Goal: Information Seeking & Learning: Learn about a topic

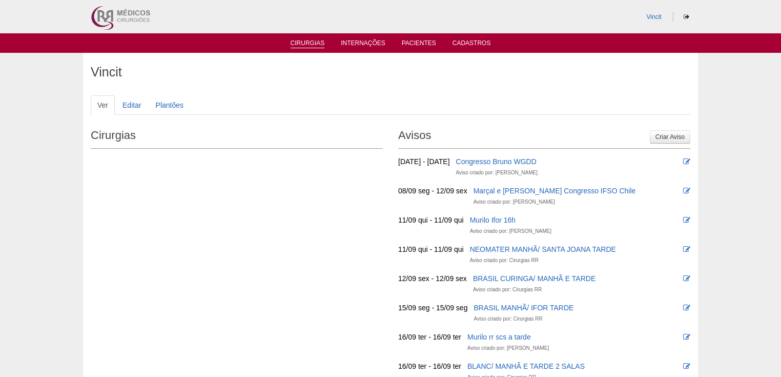
click at [296, 41] on link "Cirurgias" at bounding box center [308, 43] width 34 height 9
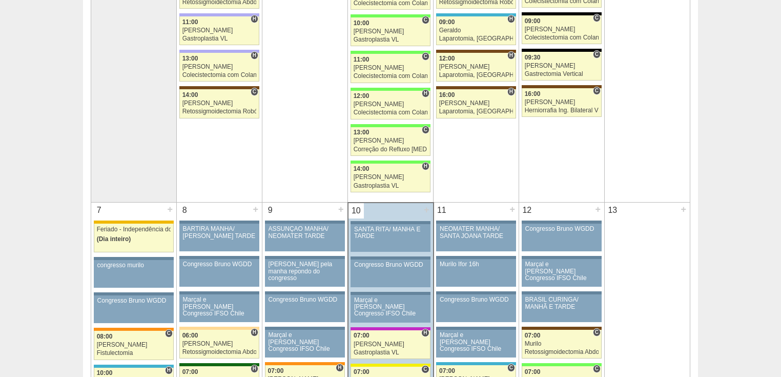
scroll to position [533, 0]
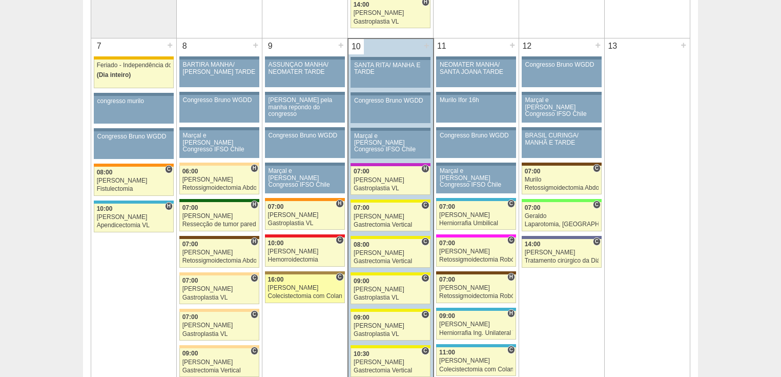
click at [295, 293] on div "Colecistectomia com Colangiografia VL" at bounding box center [305, 296] width 74 height 7
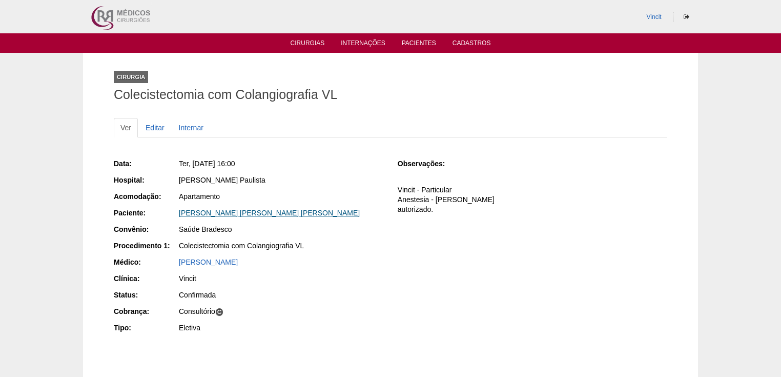
click at [278, 213] on link "LUIZ ANTONIO CABRAL MATTIONI MARIO" at bounding box center [269, 213] width 181 height 8
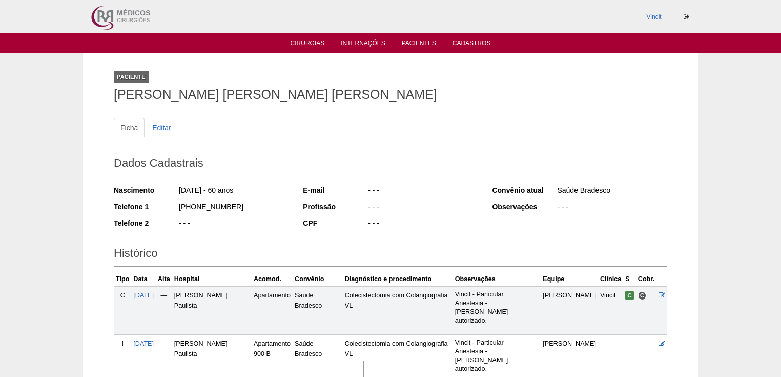
scroll to position [116, 0]
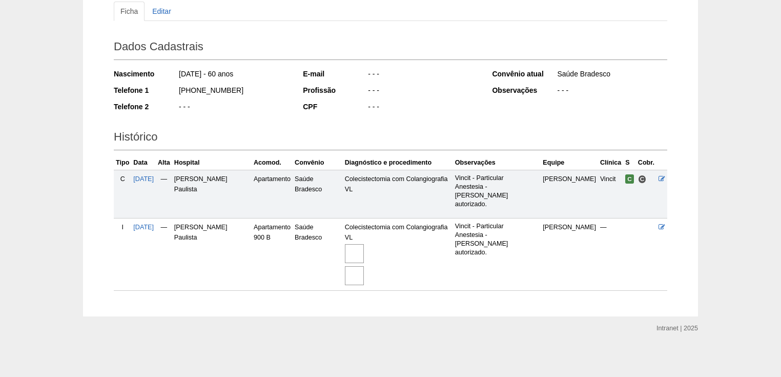
click at [359, 250] on img at bounding box center [354, 253] width 19 height 19
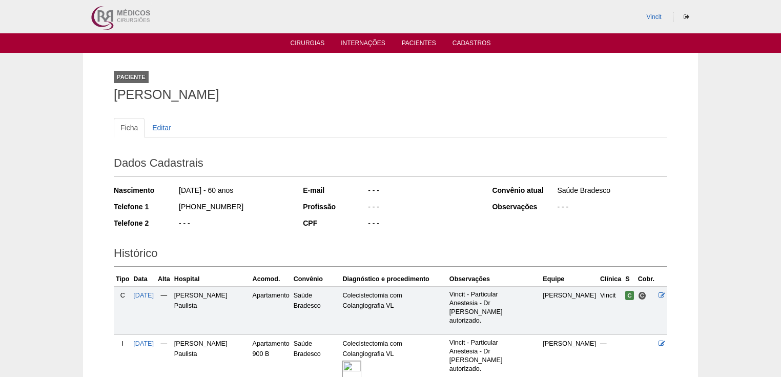
scroll to position [116, 0]
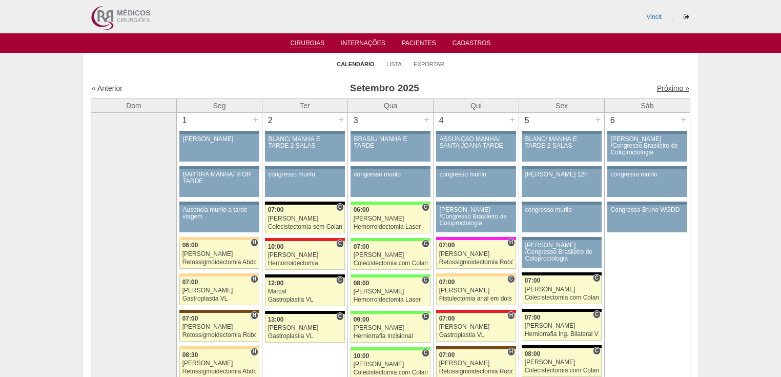
click at [660, 84] on link "Próximo »" at bounding box center [673, 88] width 32 height 8
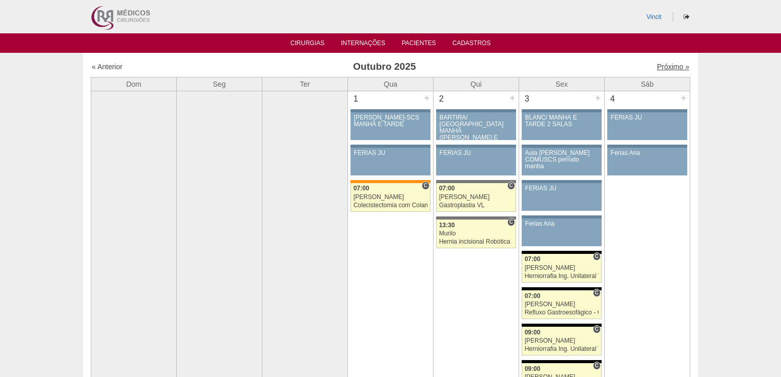
click at [657, 66] on link "Próximo »" at bounding box center [673, 67] width 32 height 8
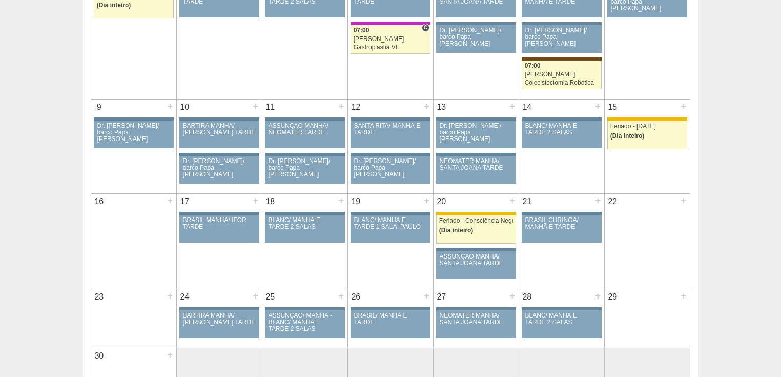
scroll to position [246, 0]
